Goal: Check status

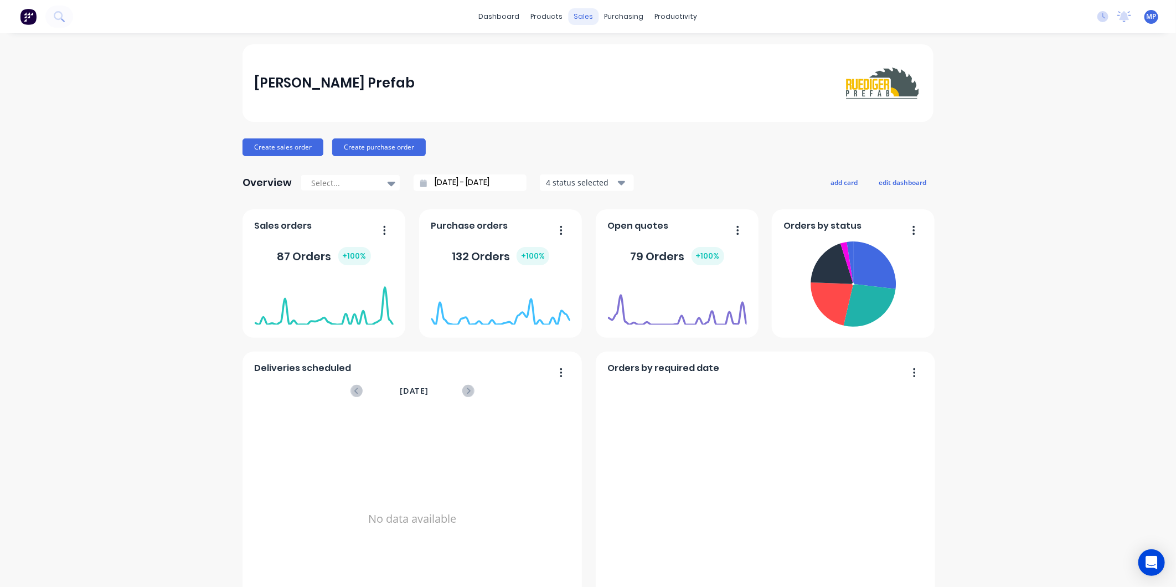
click at [571, 12] on div "sales" at bounding box center [583, 16] width 30 height 17
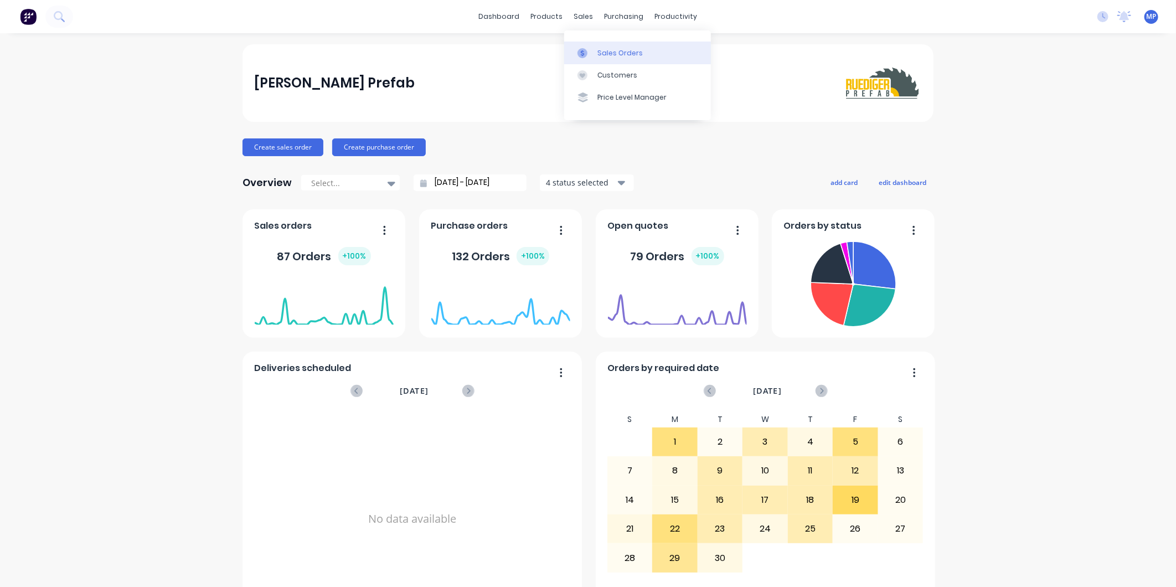
click at [594, 52] on link "Sales Orders" at bounding box center [637, 53] width 147 height 22
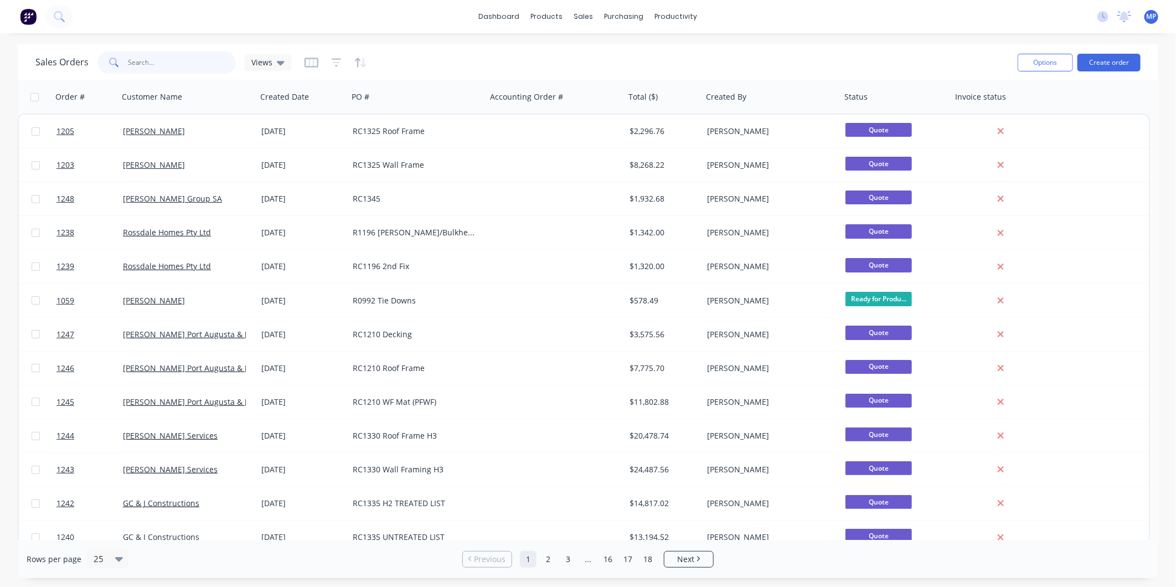
click at [156, 72] on input "text" at bounding box center [182, 62] width 108 height 22
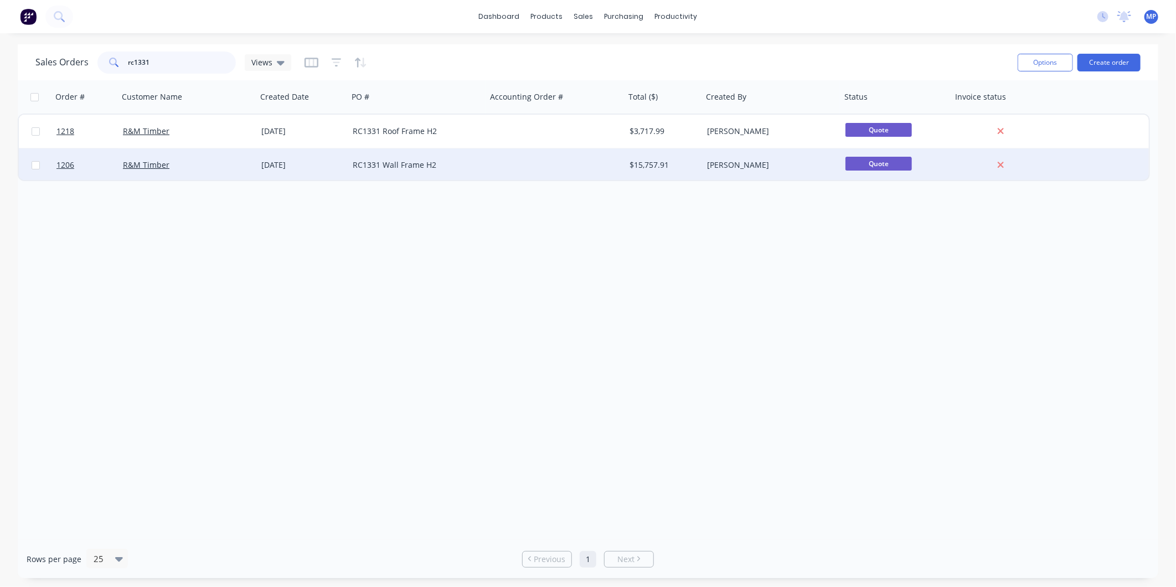
type input "rc1331"
click at [446, 158] on div "RC1331 Wall Frame H2" at bounding box center [417, 164] width 138 height 33
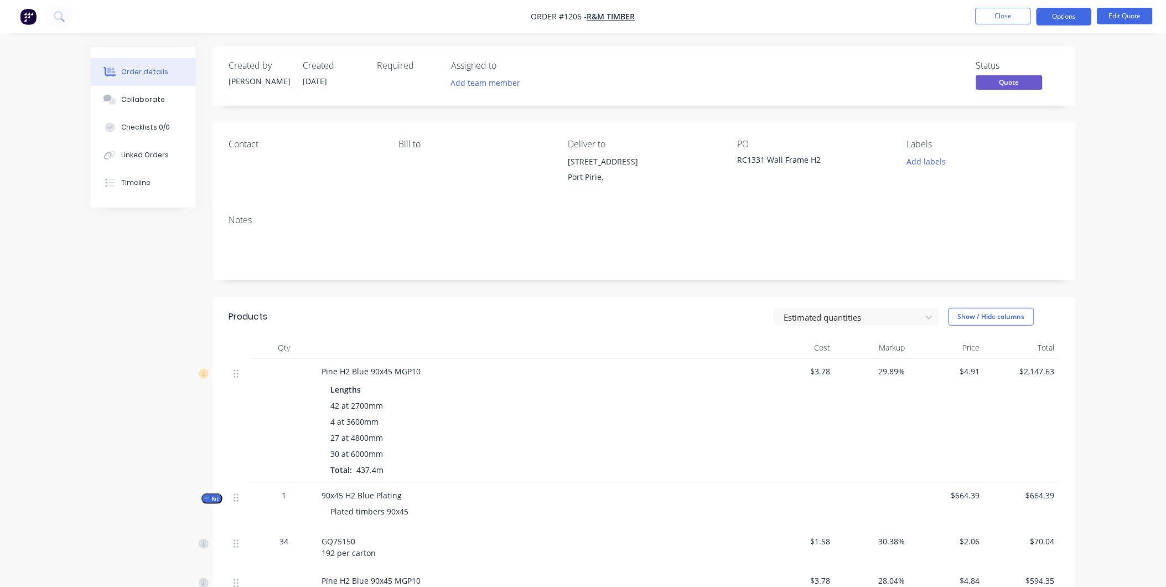
click at [732, 421] on div "4 at 3600mm" at bounding box center [539, 422] width 416 height 12
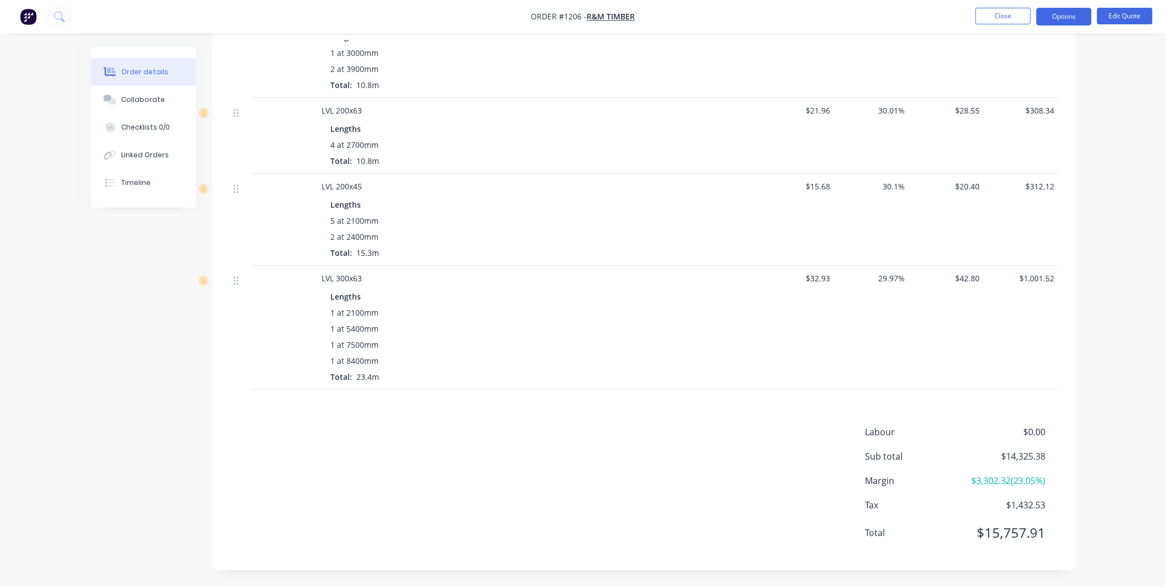
scroll to position [1368, 0]
click at [540, 447] on div "Labour $0.00 Sub total $14,325.38 Margin $3,302.32 ( 23.05 %) Tax $1,432.53 Tot…" at bounding box center [644, 489] width 830 height 128
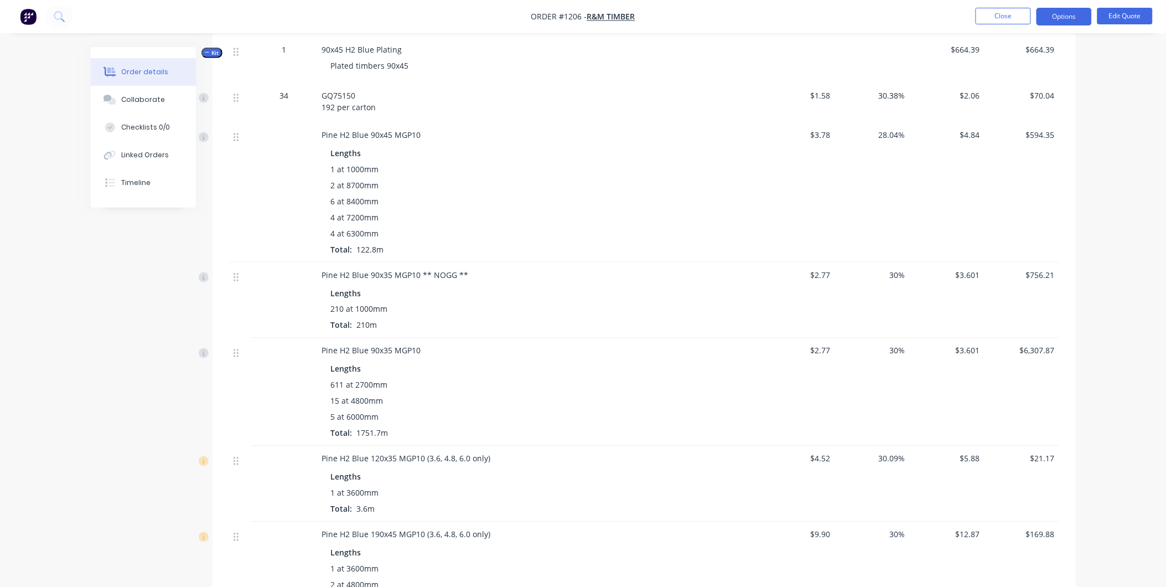
scroll to position [76, 0]
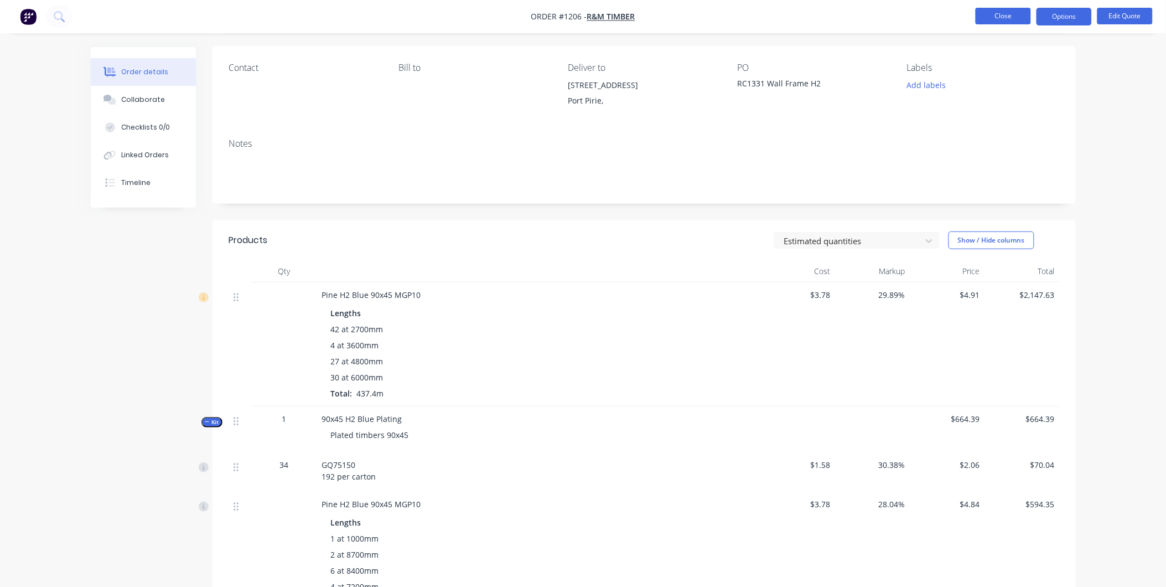
click at [1014, 13] on button "Close" at bounding box center [1003, 16] width 55 height 17
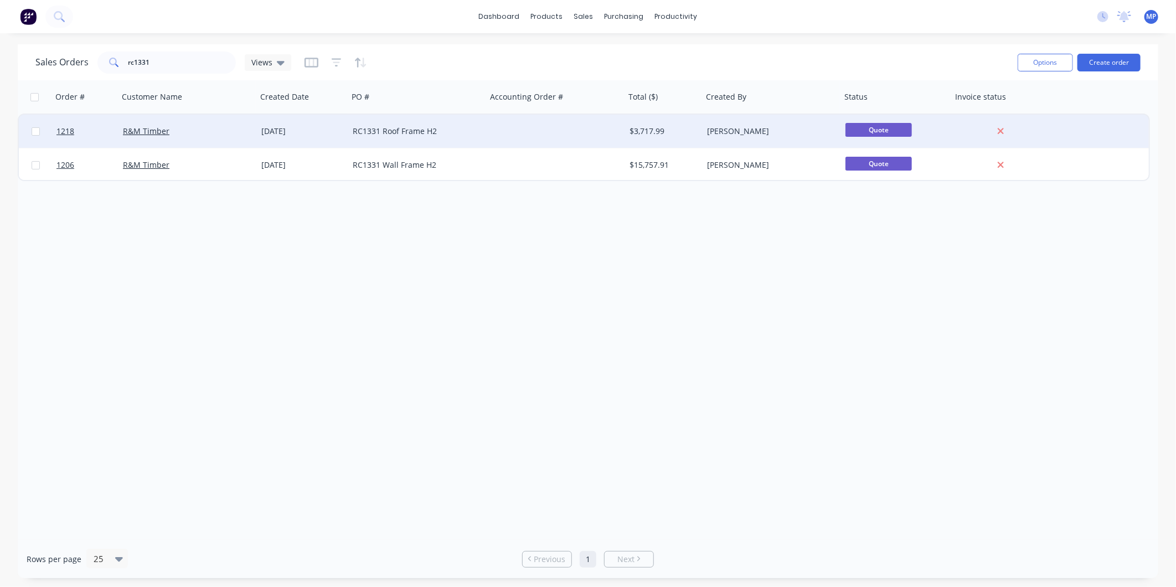
click at [439, 137] on div "RC1331 Roof Frame H2" at bounding box center [417, 131] width 138 height 33
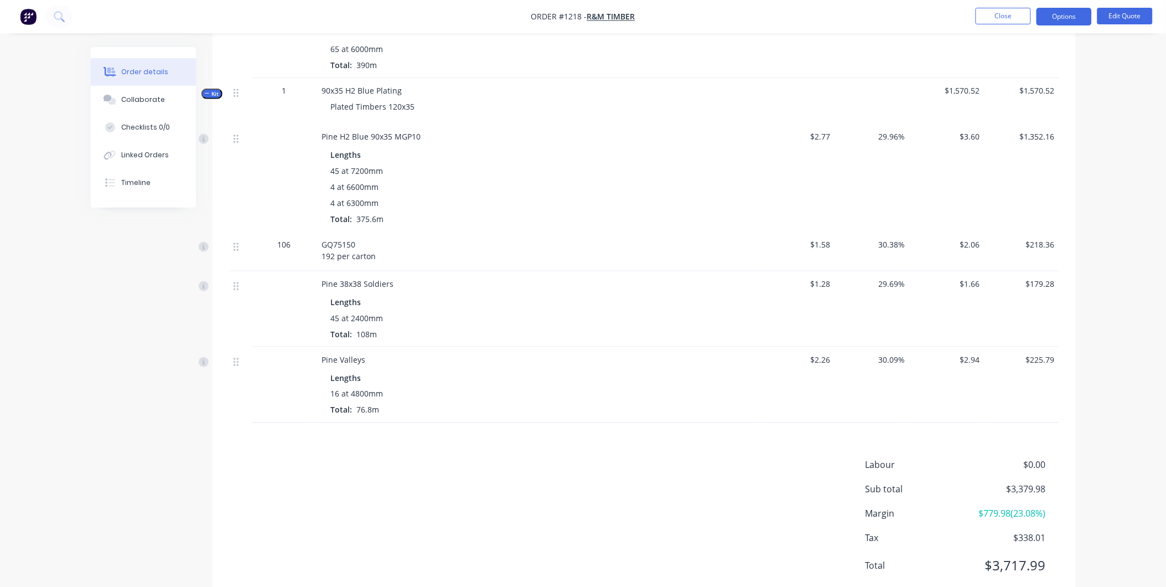
scroll to position [369, 0]
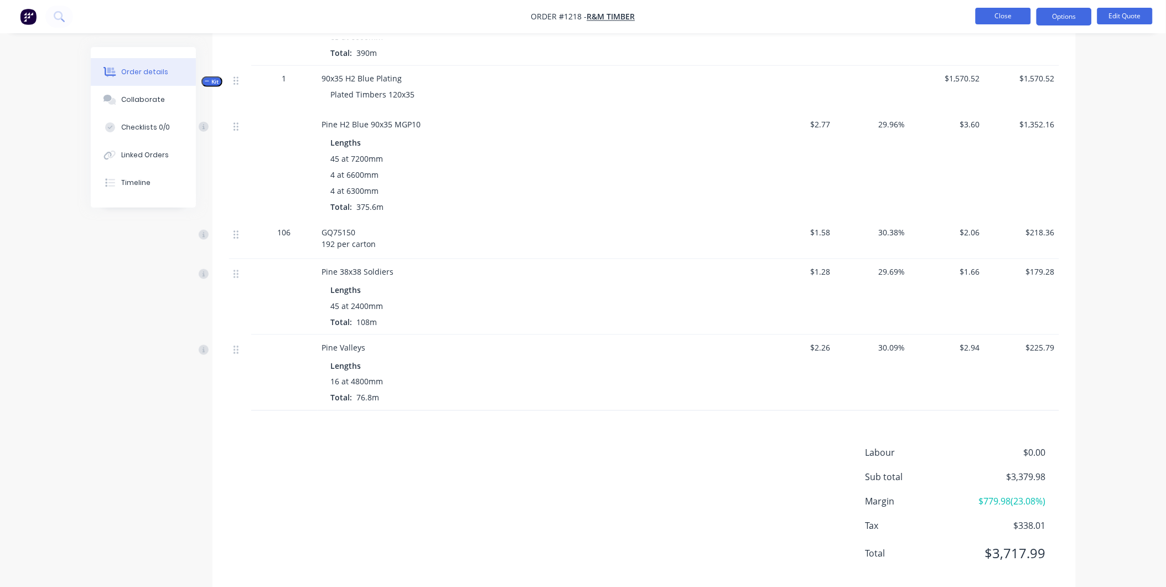
click at [1000, 12] on button "Close" at bounding box center [1003, 16] width 55 height 17
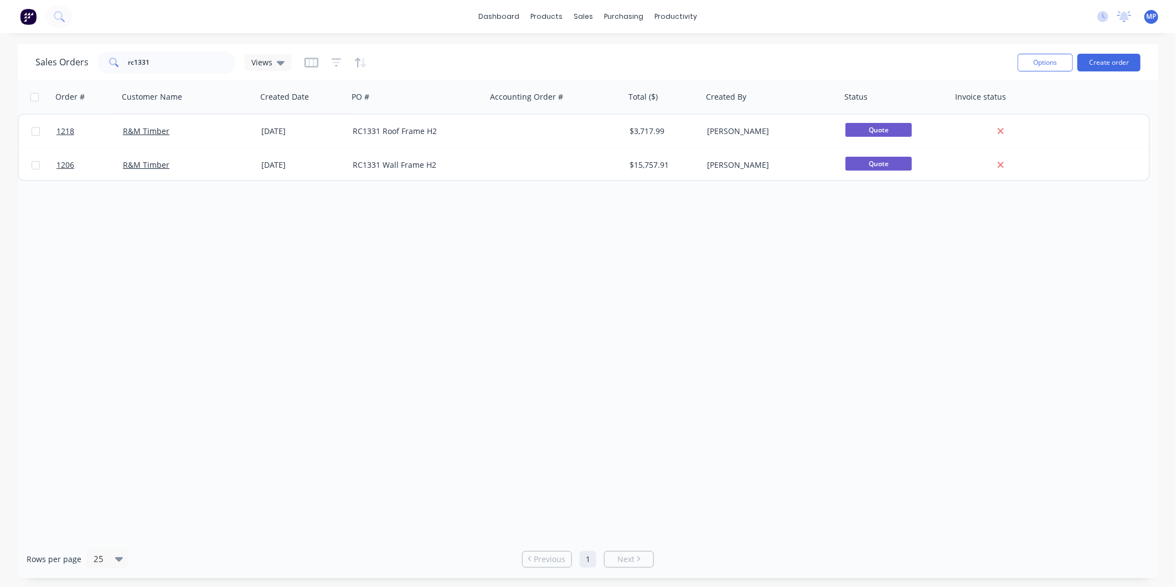
click at [406, 256] on div "Order # Customer Name Created Date PO # Accounting Order # Total ($) Created By…" at bounding box center [588, 309] width 1140 height 459
